Goal: Find specific fact: Find specific fact

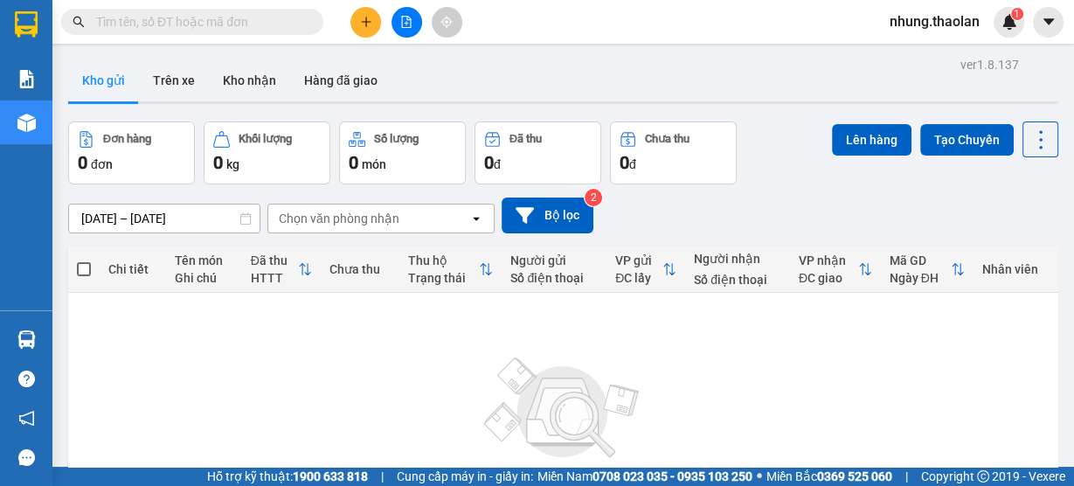
click at [212, 19] on input "text" at bounding box center [199, 21] width 206 height 19
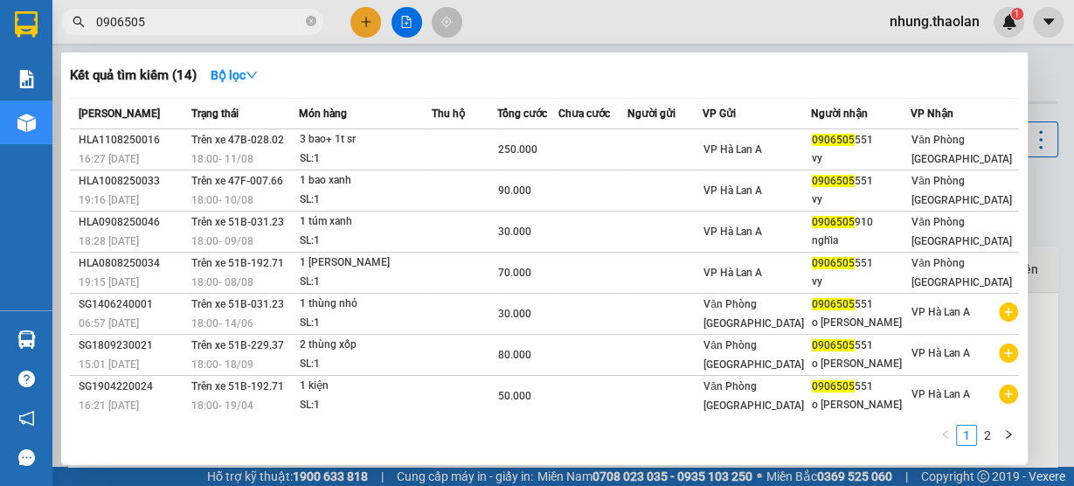
type input "0906505"
click at [542, 32] on div at bounding box center [537, 243] width 1074 height 486
click at [306, 23] on icon "close-circle" at bounding box center [311, 21] width 10 height 10
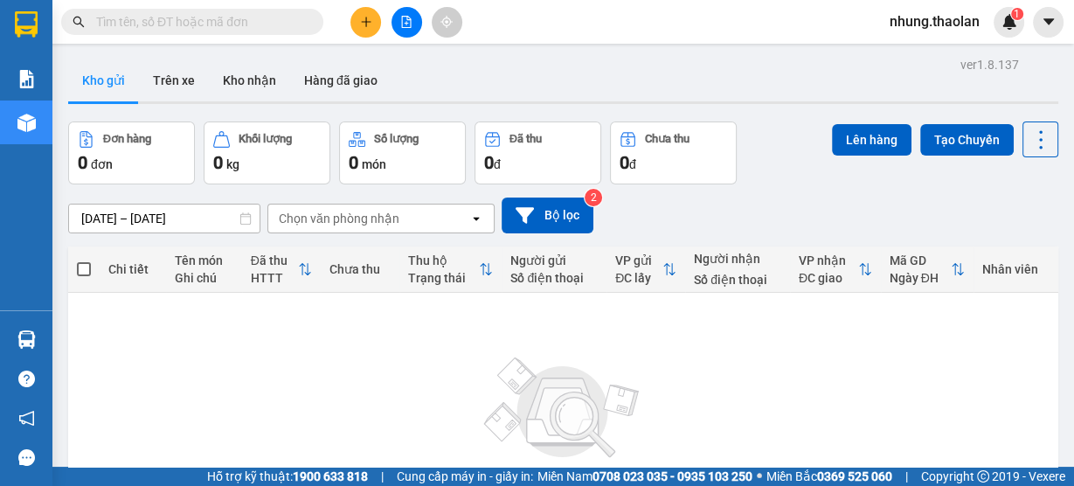
click at [218, 22] on input "text" at bounding box center [199, 21] width 206 height 19
click at [226, 18] on input "text" at bounding box center [199, 21] width 206 height 19
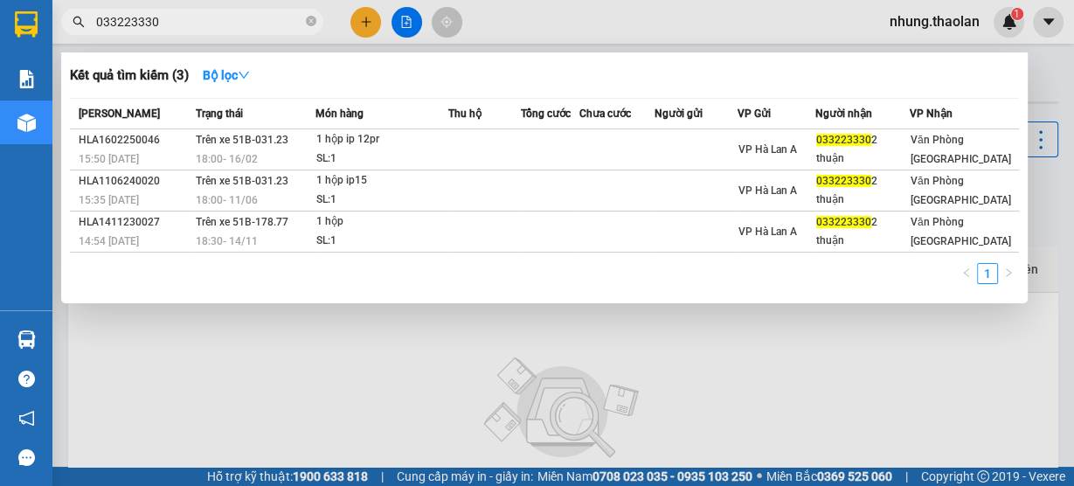
type input "0332233302"
drag, startPoint x: 184, startPoint y: 19, endPoint x: 90, endPoint y: 31, distance: 95.1
click at [90, 31] on span "0332233302" at bounding box center [192, 22] width 262 height 26
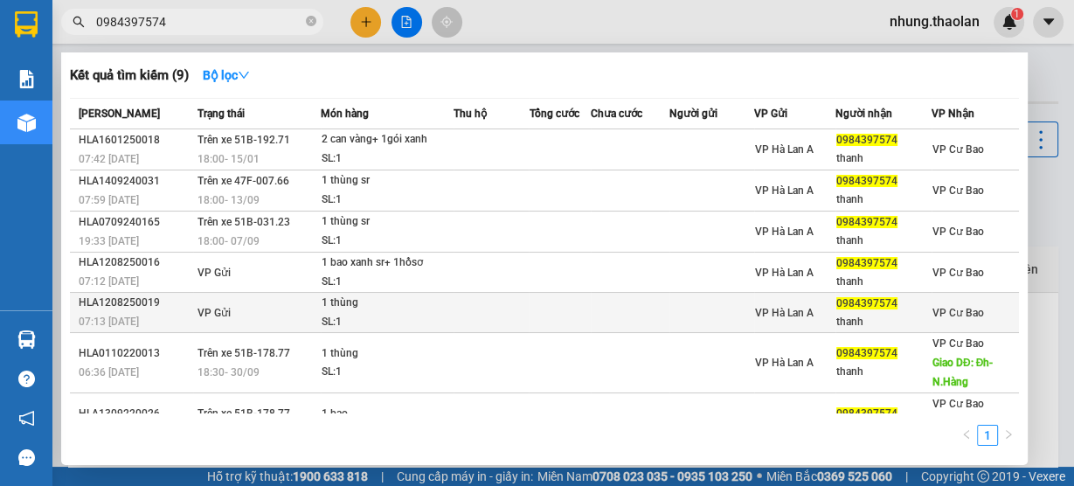
type input "0984397574"
